Goal: Use online tool/utility: Utilize a website feature to perform a specific function

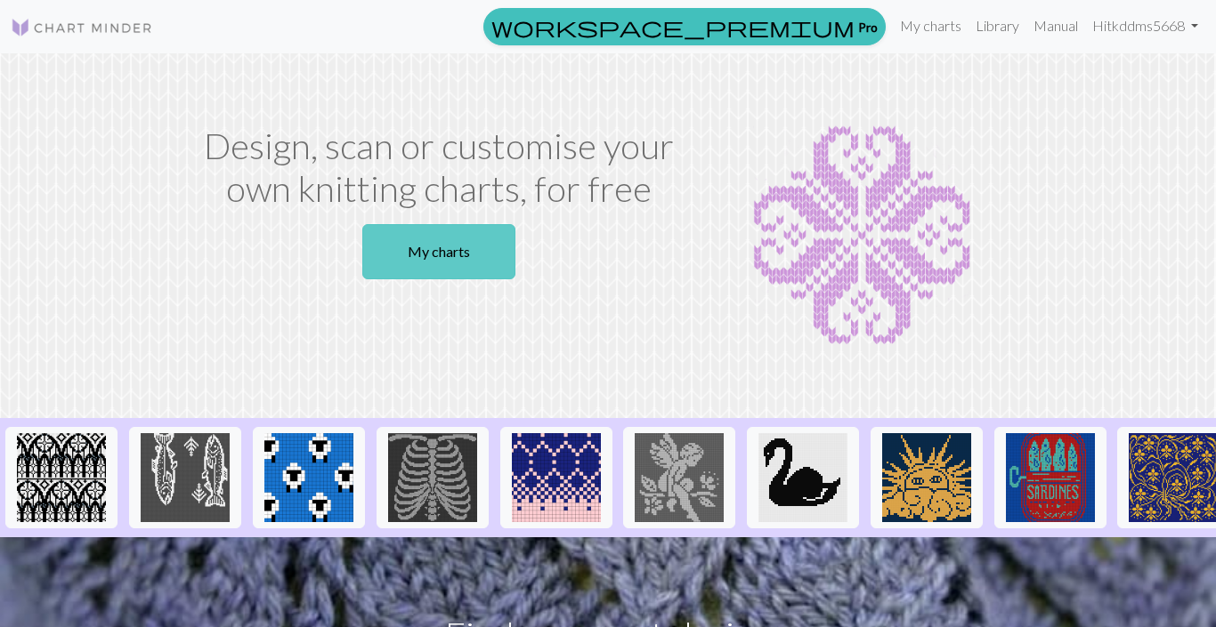
click at [435, 253] on link "My charts" at bounding box center [438, 251] width 153 height 55
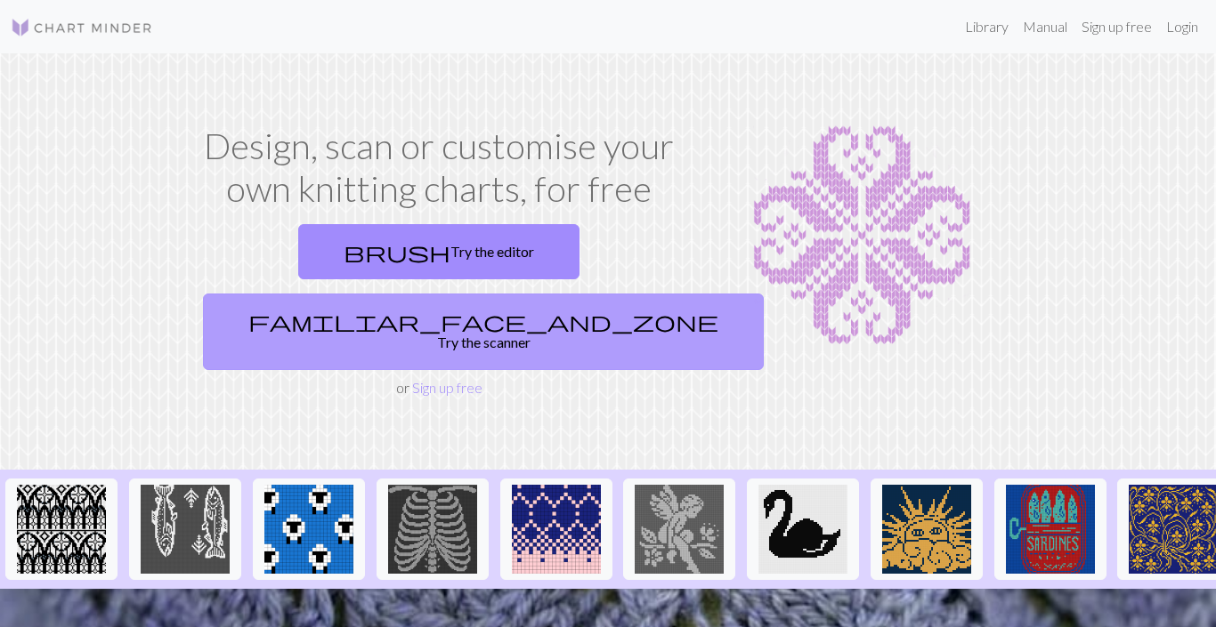
click at [248, 333] on span "familiar_face_and_zone" at bounding box center [483, 321] width 470 height 25
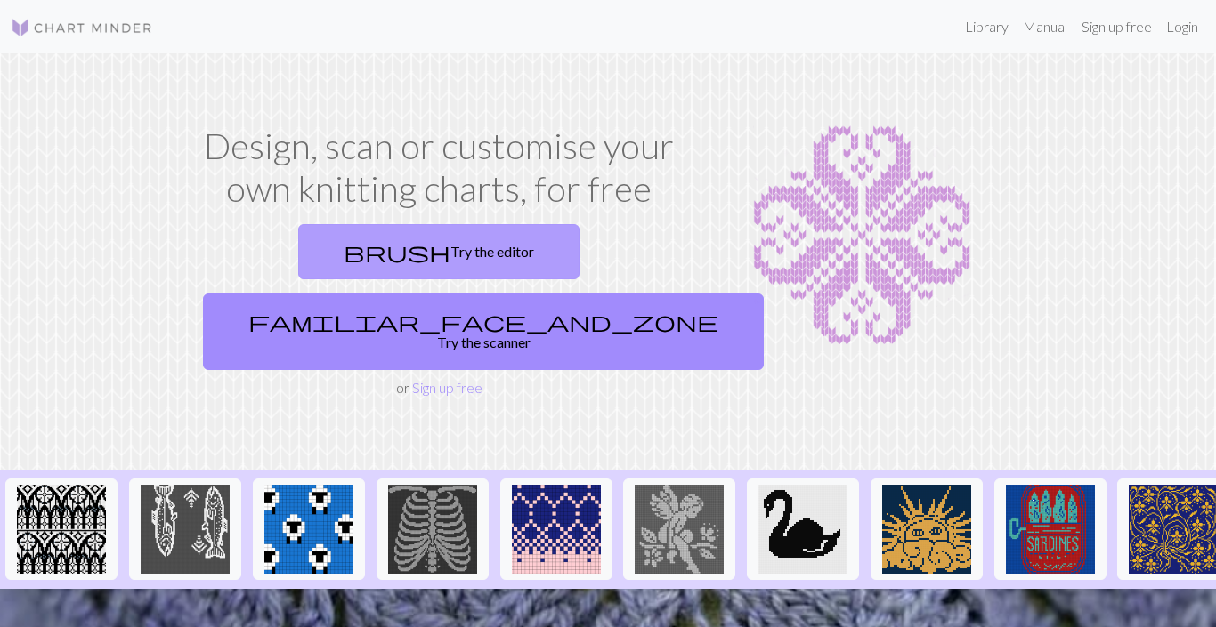
click at [473, 254] on link "brush Try the editor" at bounding box center [438, 251] width 281 height 55
